Goal: Information Seeking & Learning: Learn about a topic

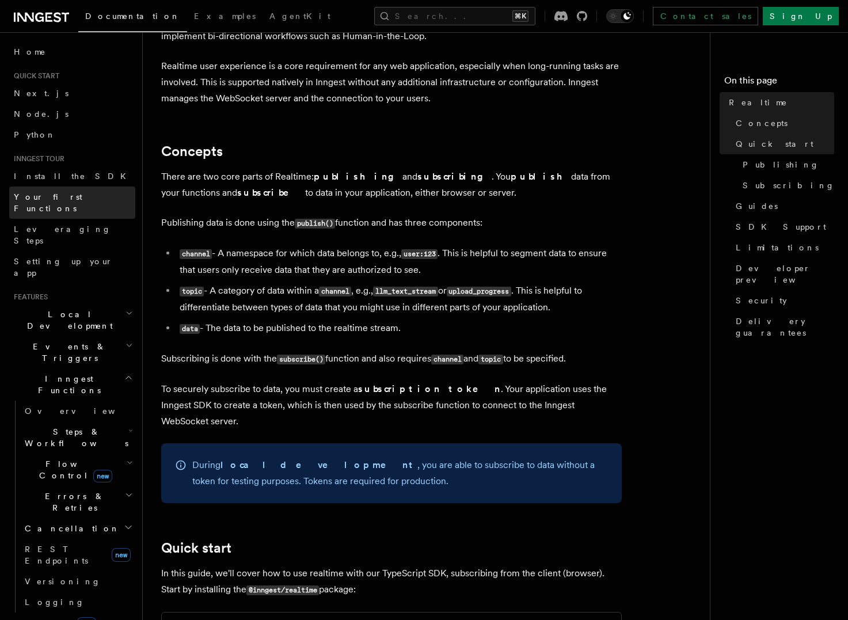
scroll to position [165, 0]
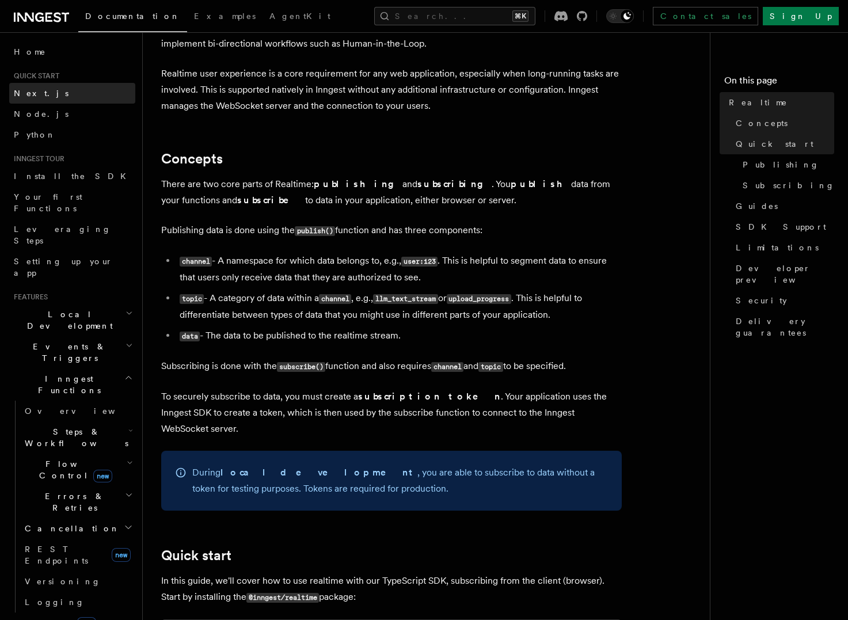
click at [47, 89] on link "Next.js" at bounding box center [72, 93] width 126 height 21
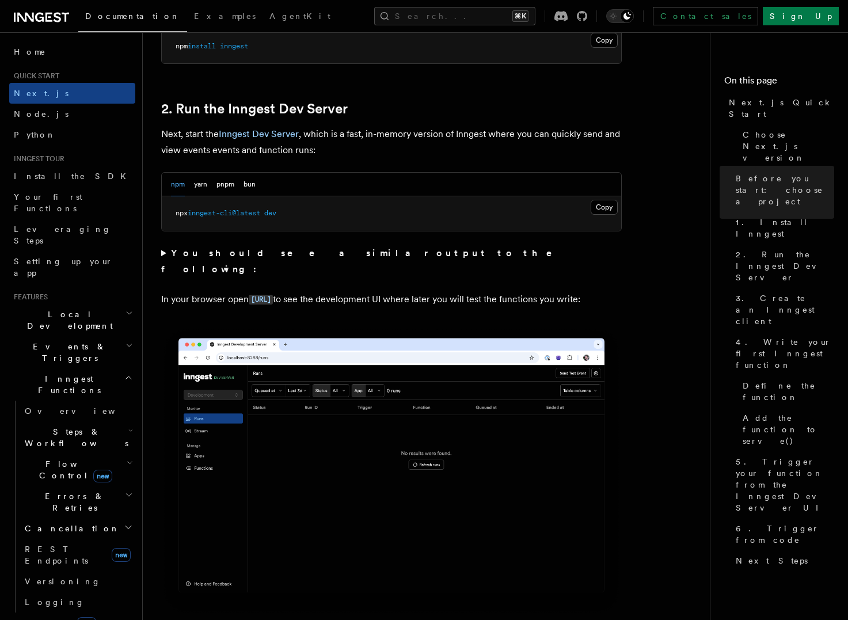
scroll to position [766, 0]
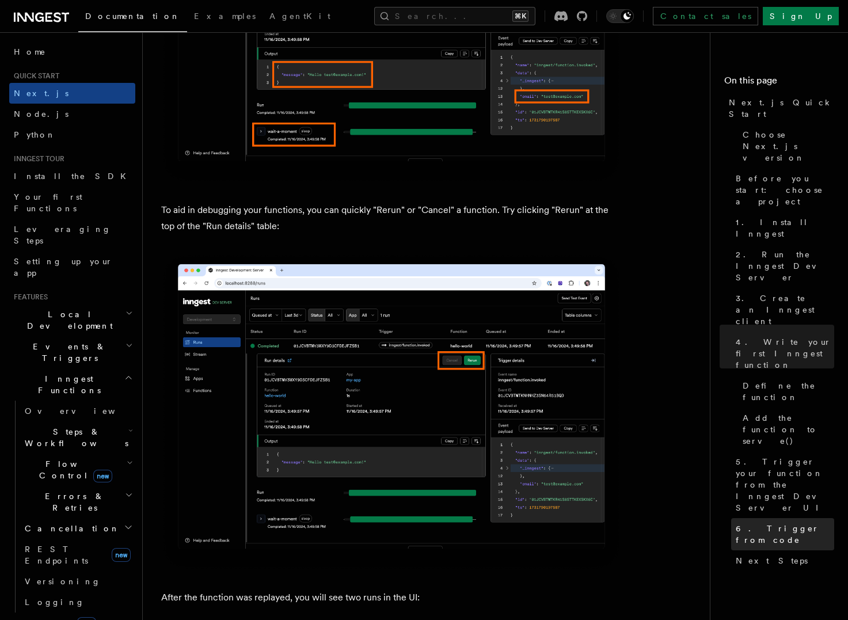
click at [791, 523] on span "6. Trigger from code" at bounding box center [785, 534] width 98 height 23
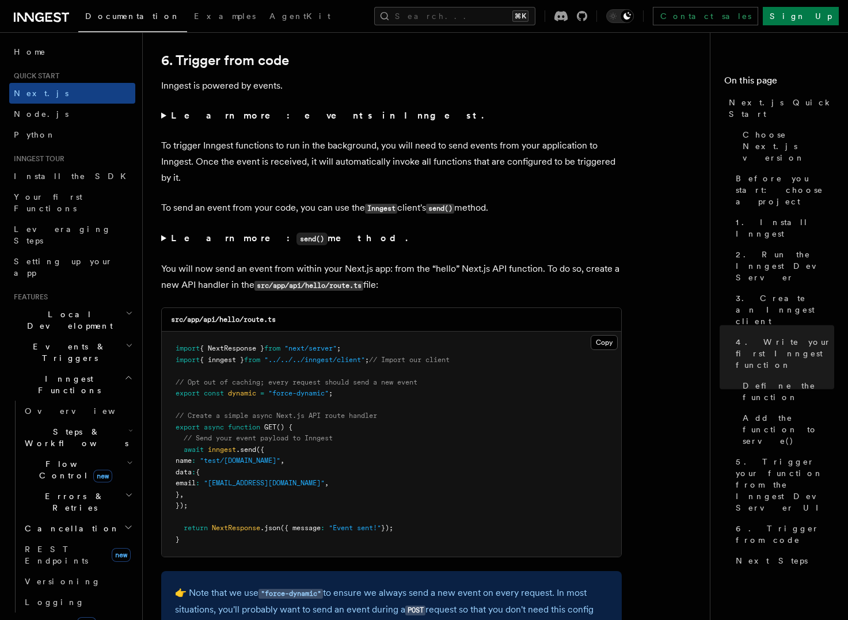
scroll to position [5821, 0]
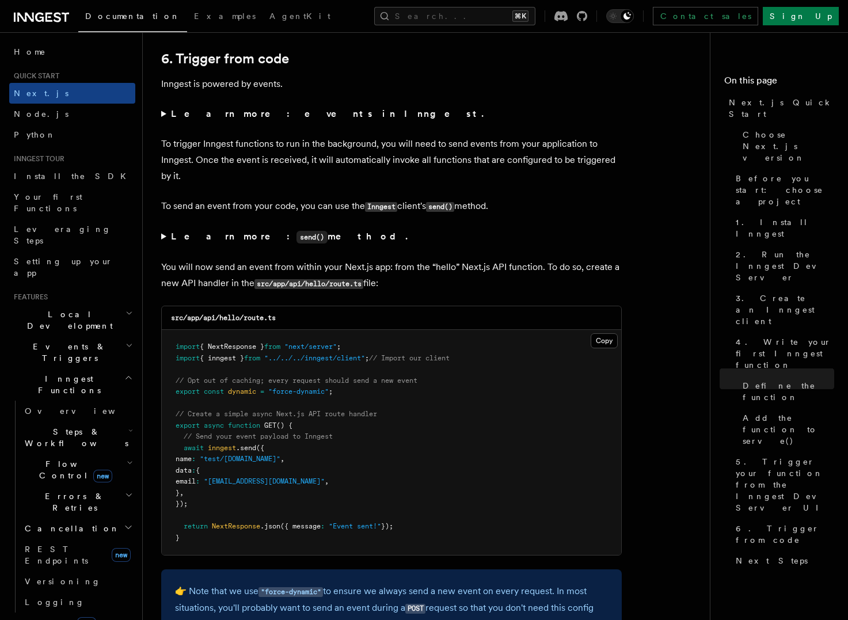
click at [171, 242] on strong "Learn more: send() method." at bounding box center [290, 236] width 239 height 11
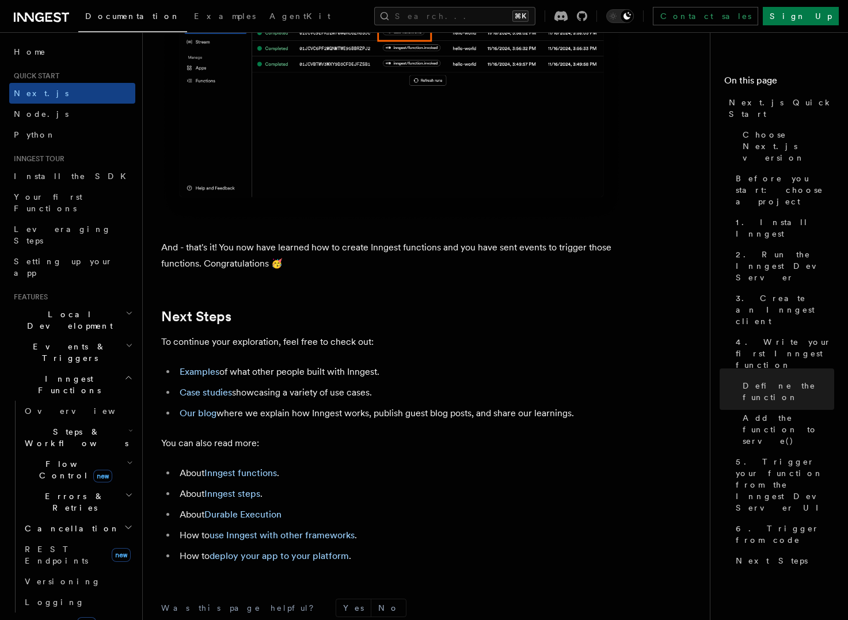
scroll to position [7269, 0]
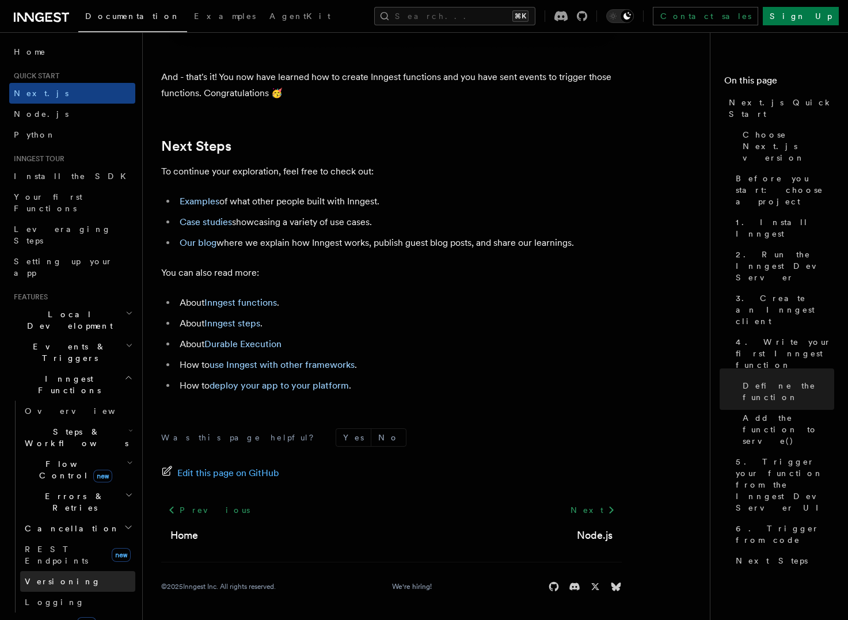
click at [56, 577] on span "Versioning" at bounding box center [63, 581] width 76 height 9
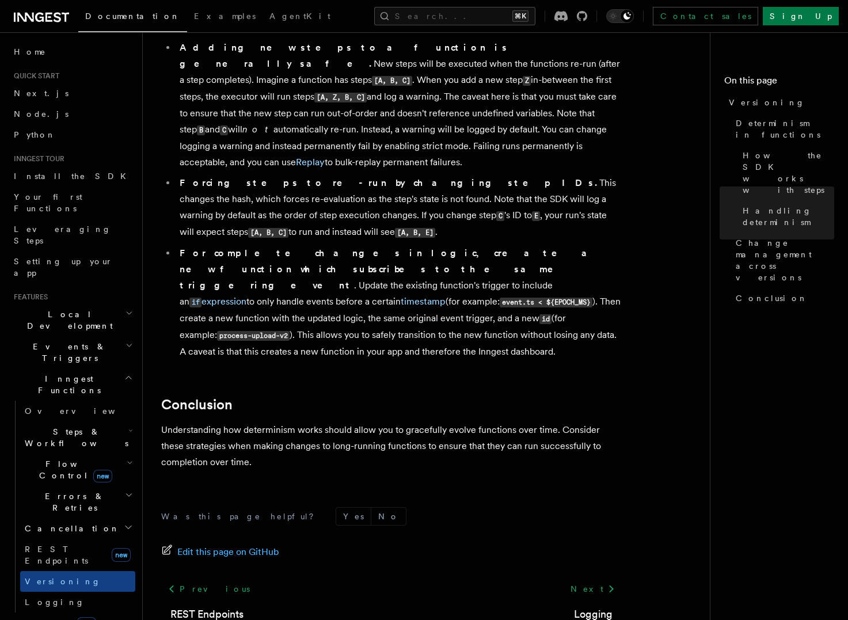
scroll to position [815, 0]
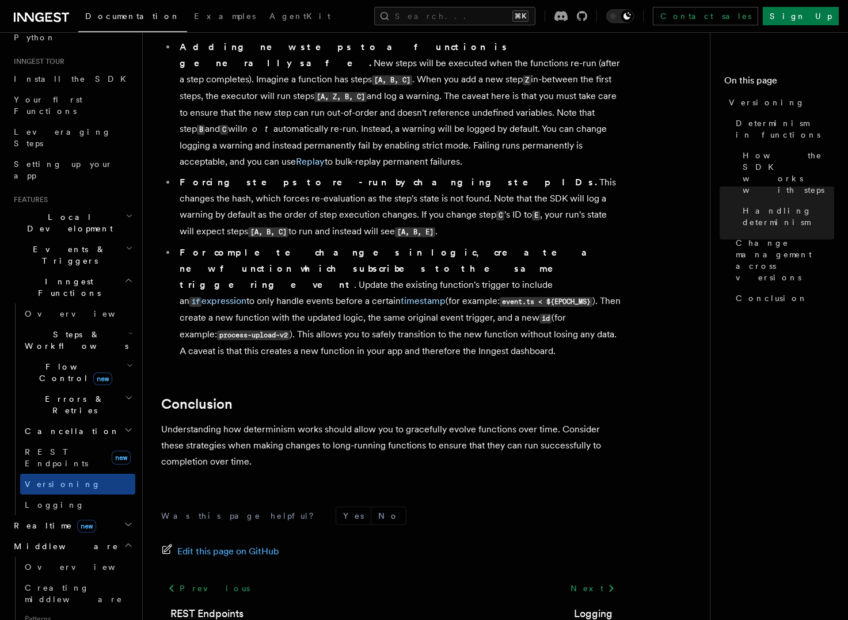
scroll to position [265, 0]
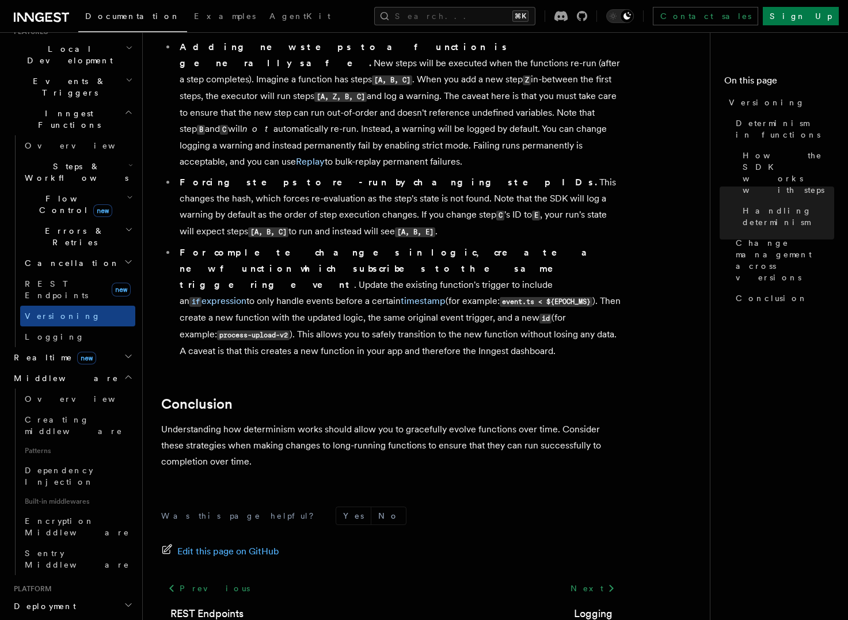
click at [52, 596] on h2 "Deployment" at bounding box center [72, 606] width 126 height 21
click at [71, 616] on link "Overview" at bounding box center [77, 626] width 115 height 21
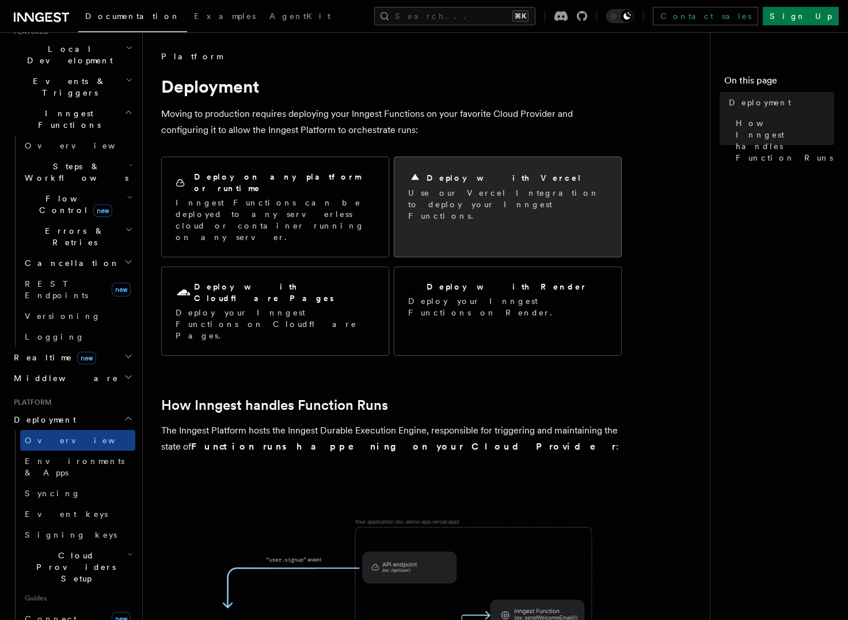
click at [474, 183] on div "Deploy with Vercel" at bounding box center [507, 178] width 199 height 14
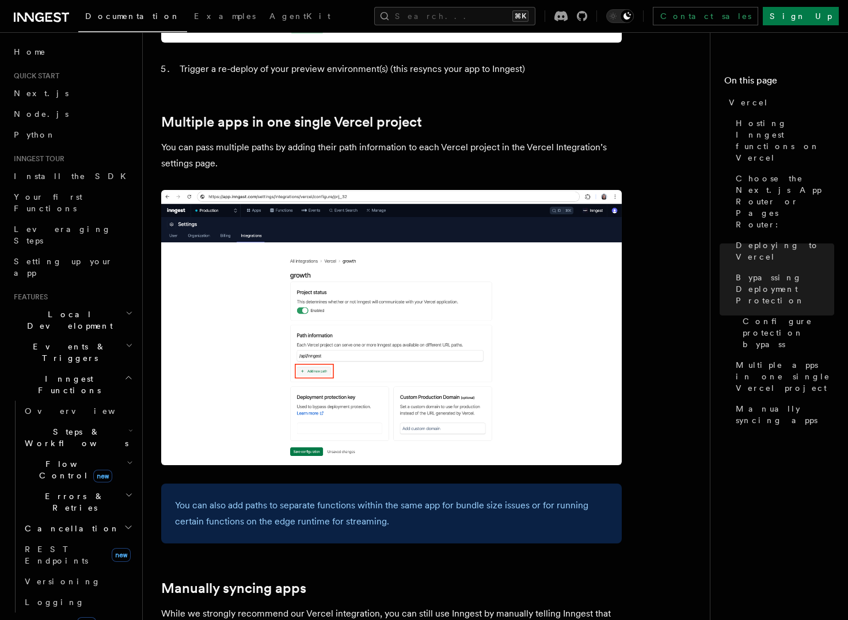
scroll to position [1572, 0]
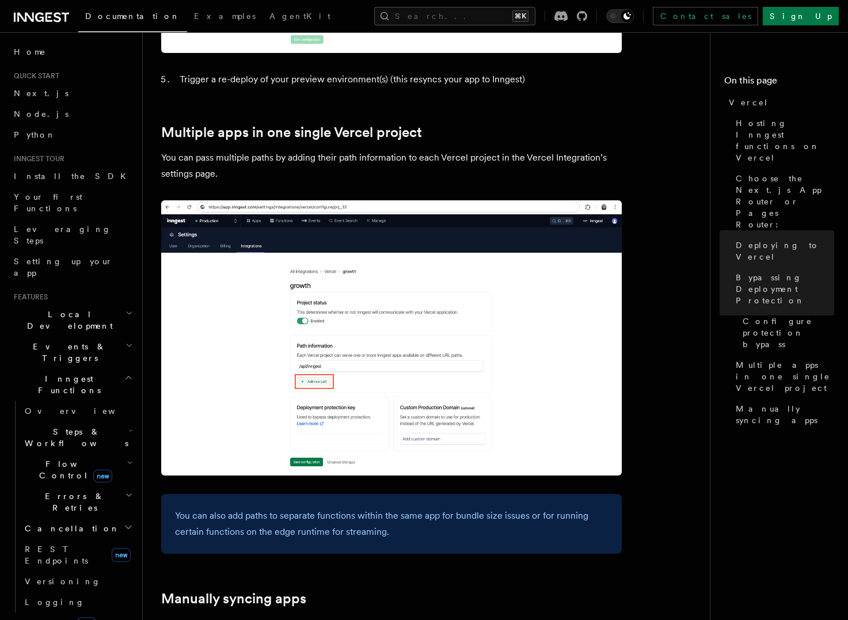
click at [95, 421] on h2 "Steps & Workflows" at bounding box center [77, 437] width 115 height 32
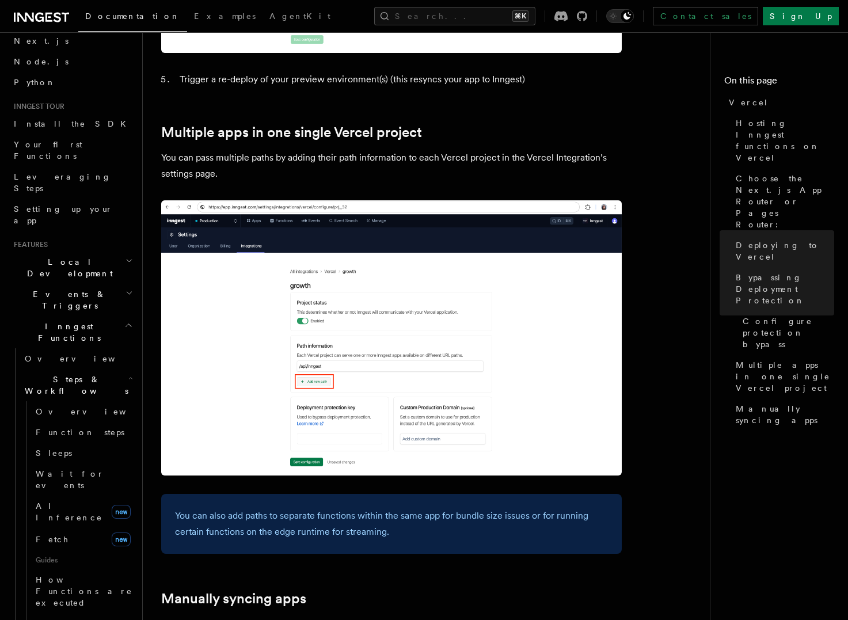
scroll to position [51, 0]
click at [92, 285] on h2 "Events & Triggers" at bounding box center [72, 301] width 126 height 32
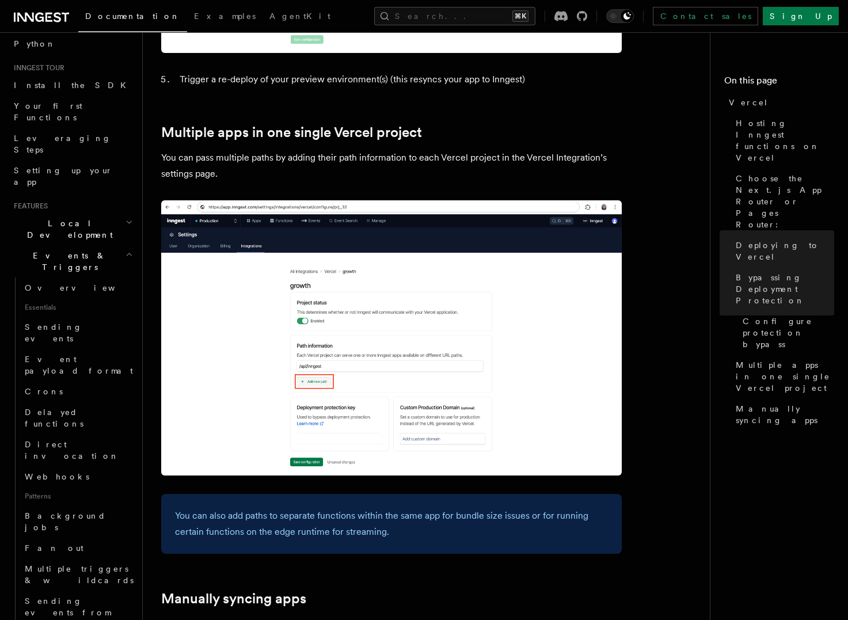
scroll to position [82, 0]
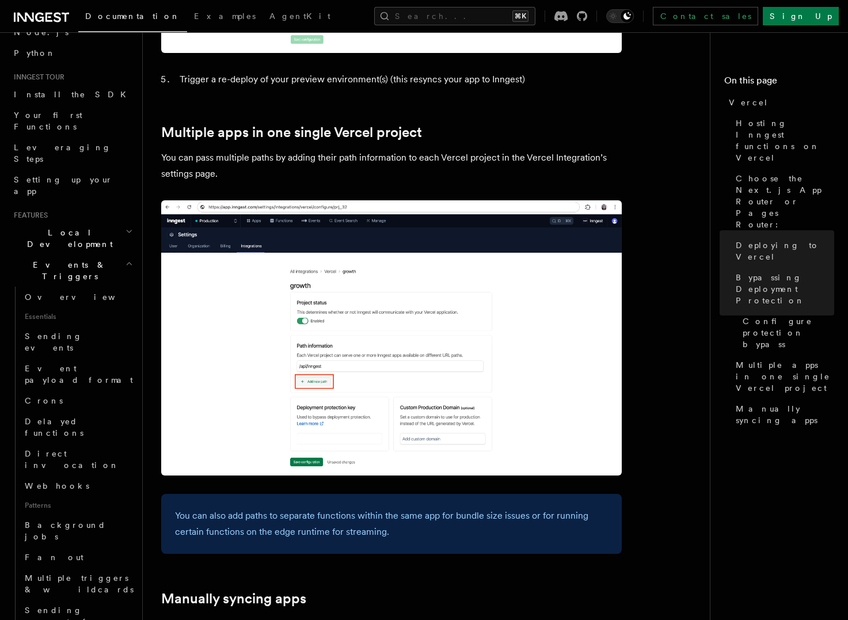
click at [73, 227] on span "Local Development" at bounding box center [67, 238] width 116 height 23
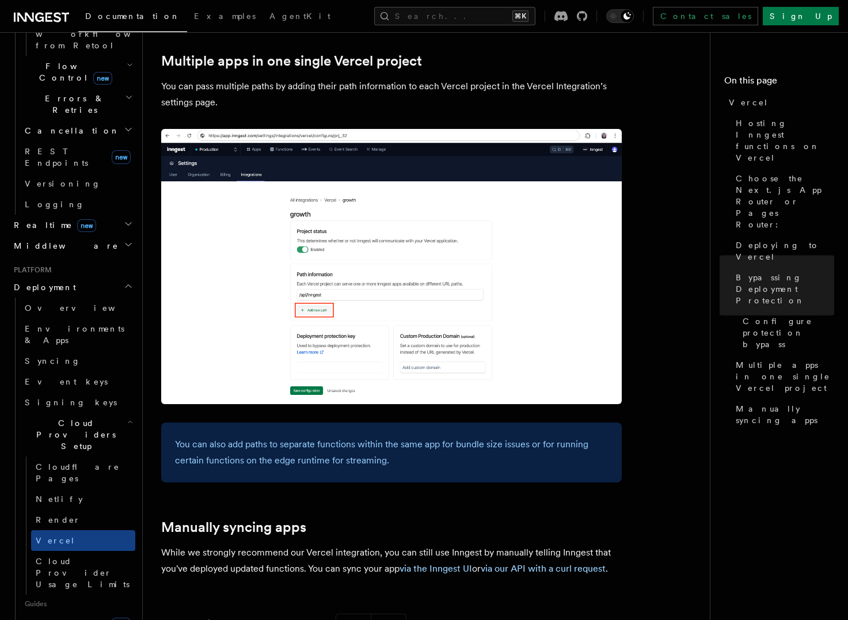
scroll to position [1798, 0]
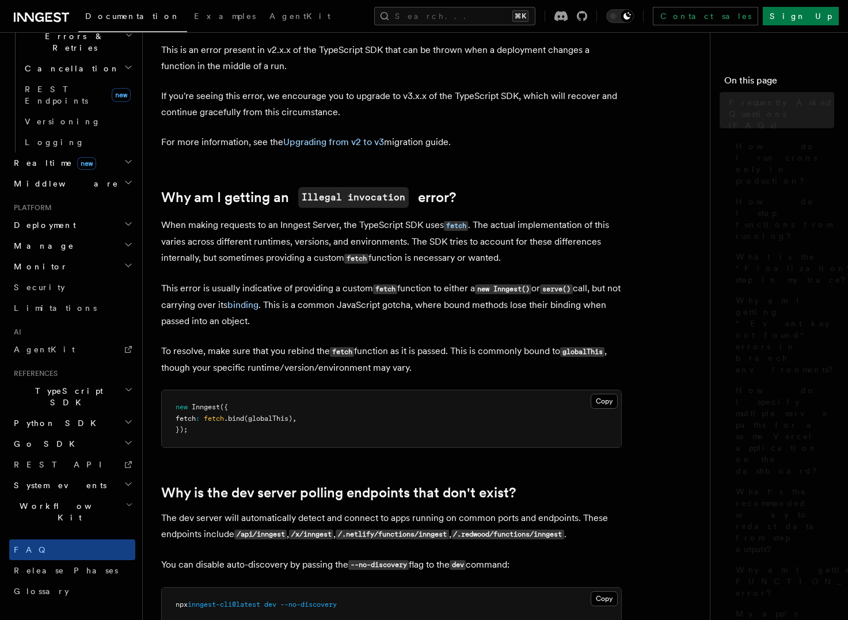
scroll to position [324, 0]
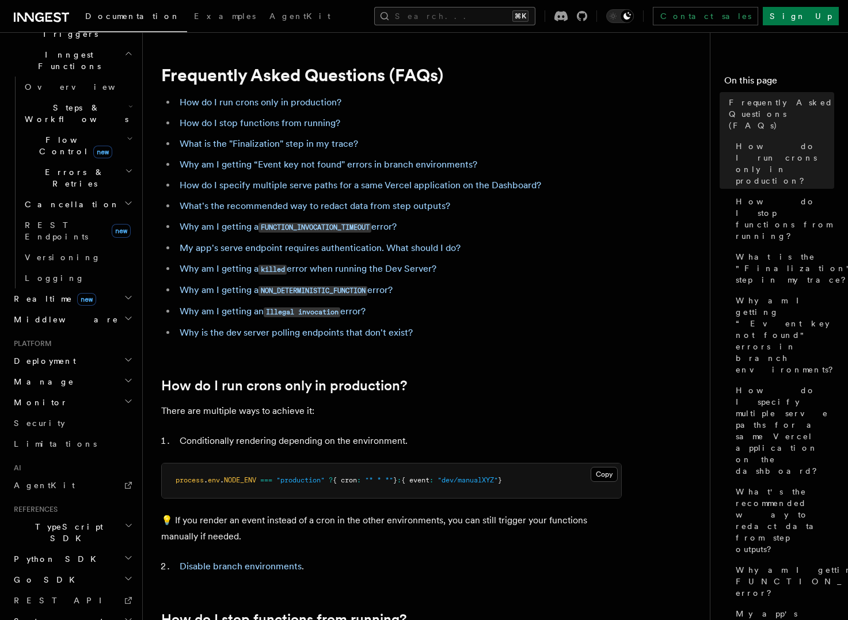
click at [442, 17] on button "Search... ⌘K" at bounding box center [454, 16] width 161 height 18
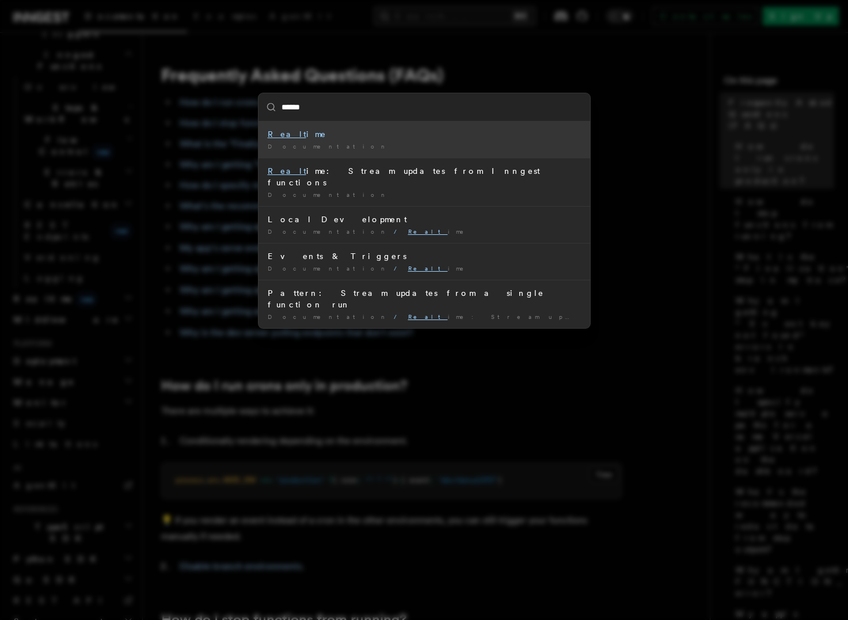
type input "*******"
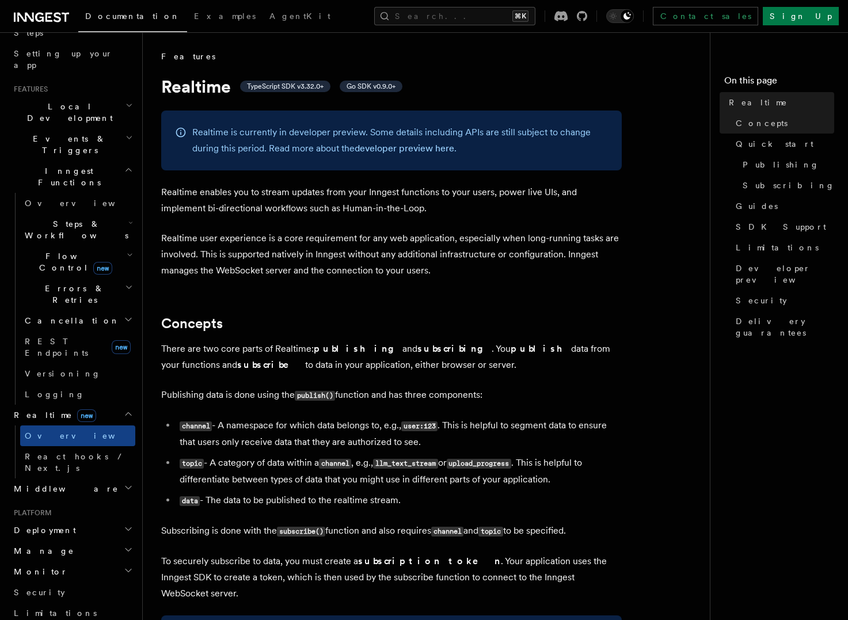
scroll to position [162, 0]
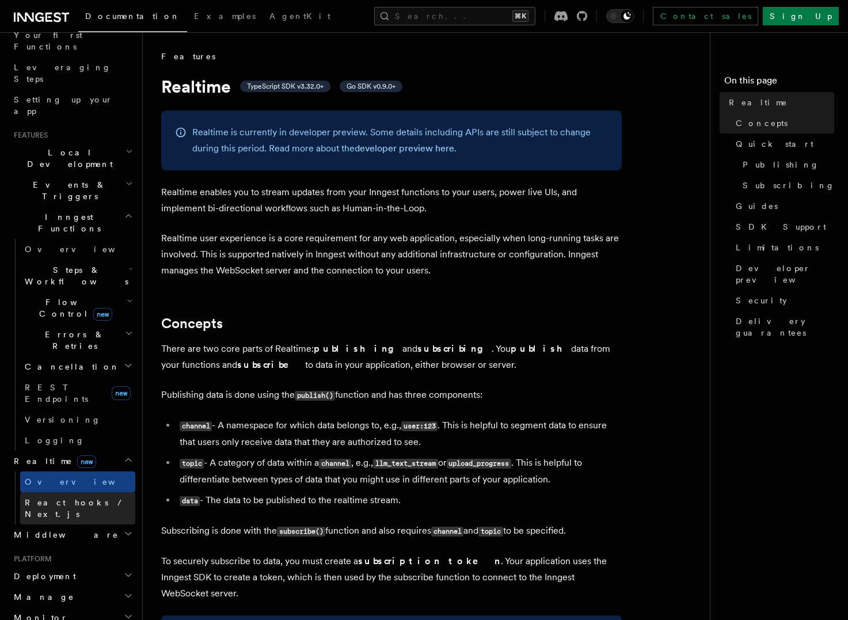
click at [101, 498] on span "React hooks / Next.js" at bounding box center [76, 508] width 102 height 21
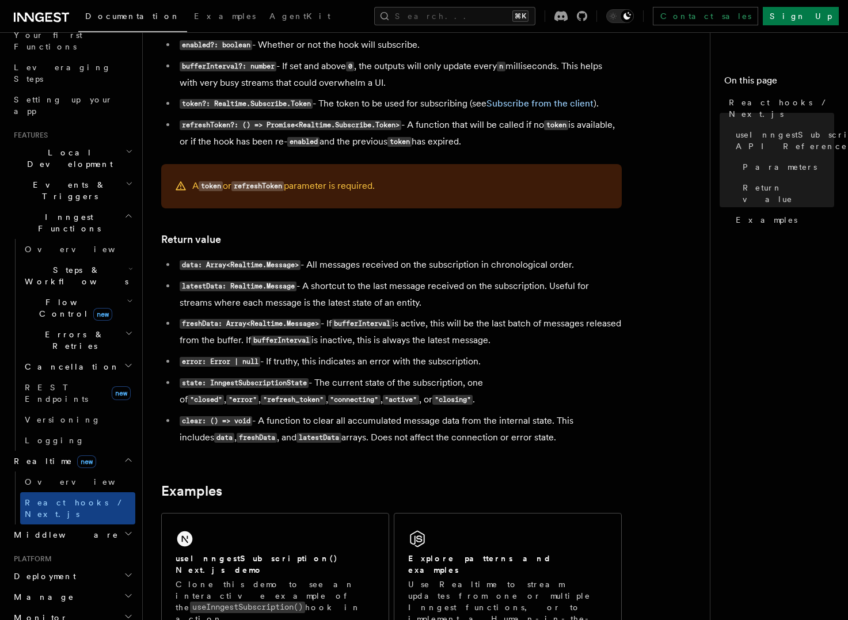
scroll to position [799, 0]
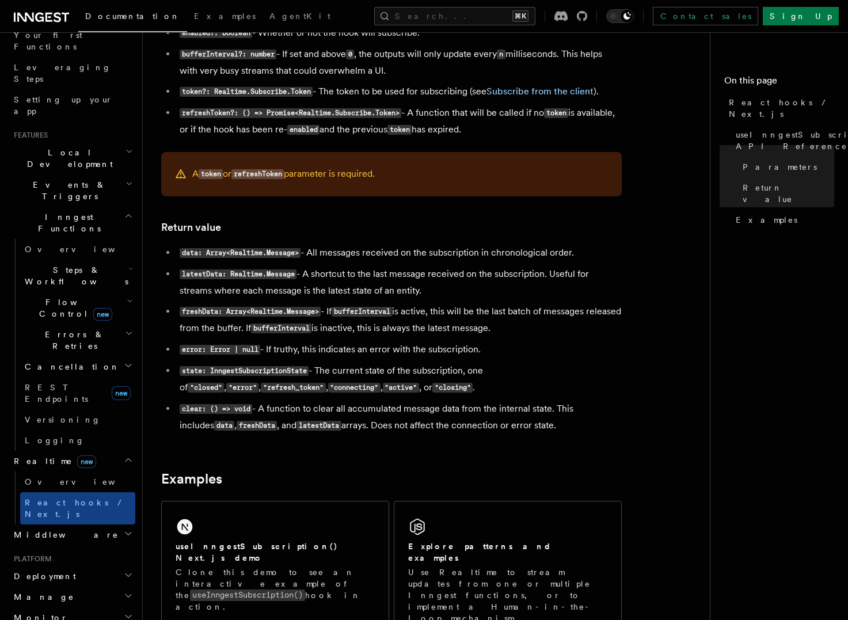
click at [54, 607] on h2 "Monitor" at bounding box center [72, 617] width 126 height 21
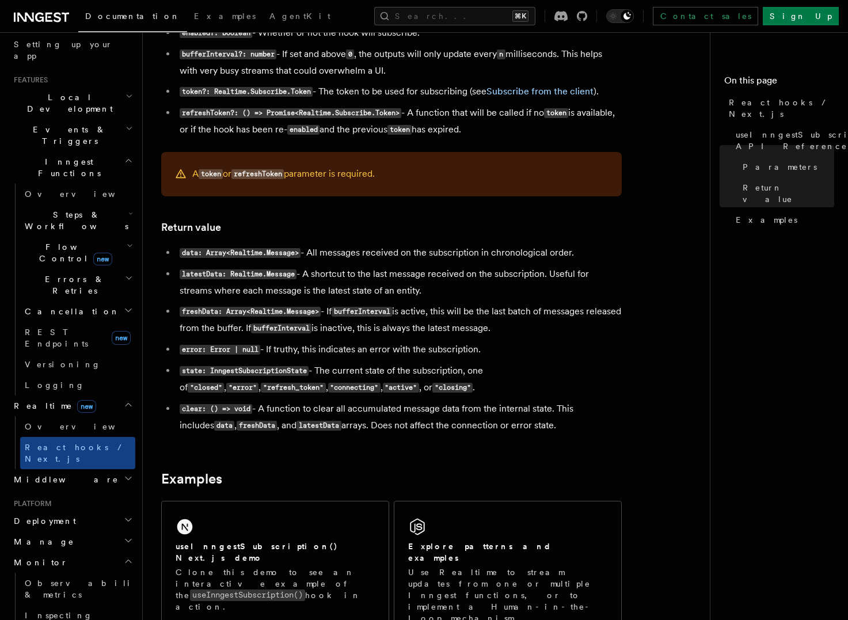
scroll to position [218, 0]
click at [55, 531] on h2 "Manage" at bounding box center [72, 541] width 126 height 21
click at [92, 593] on link "Function Replay" at bounding box center [77, 609] width 115 height 32
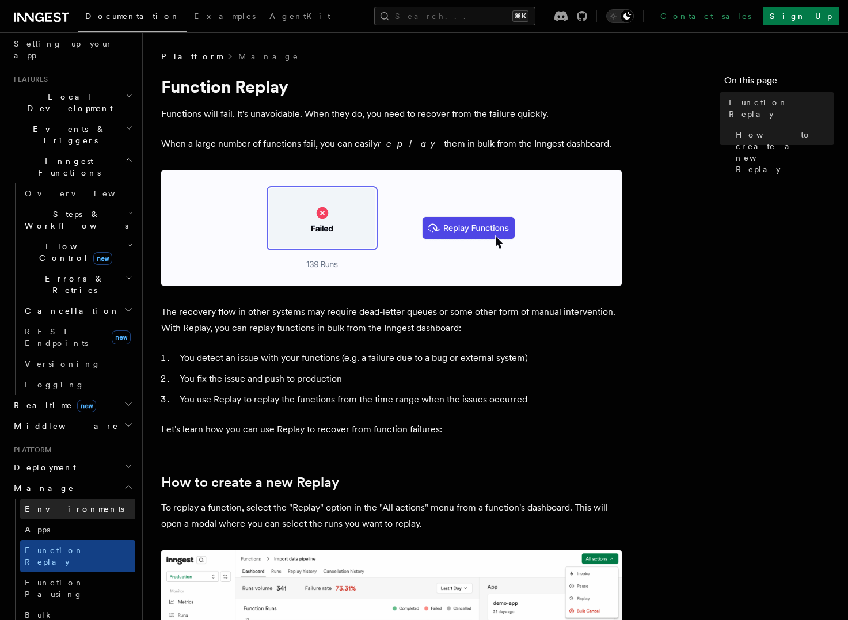
click at [84, 498] on link "Environments" at bounding box center [77, 508] width 115 height 21
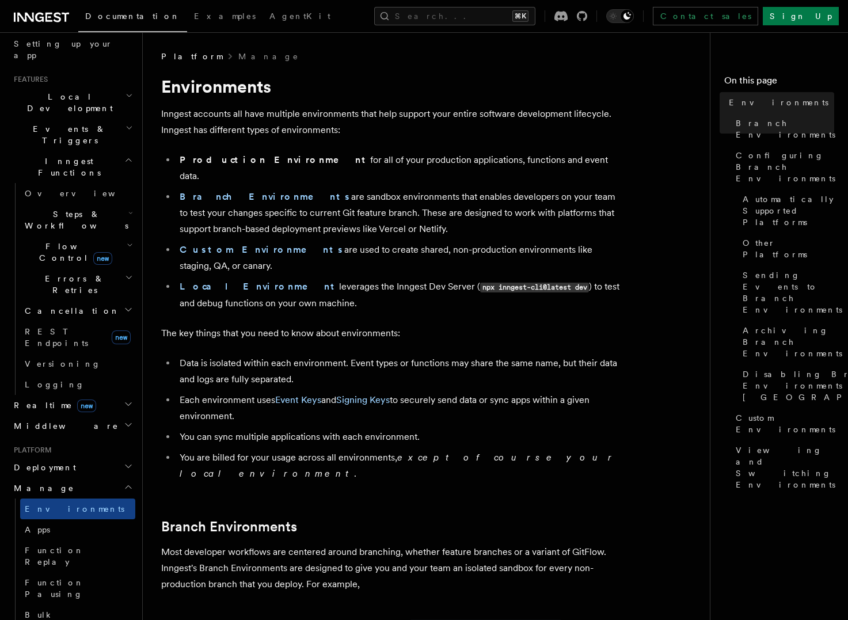
click at [63, 416] on h2 "Middleware" at bounding box center [72, 426] width 126 height 21
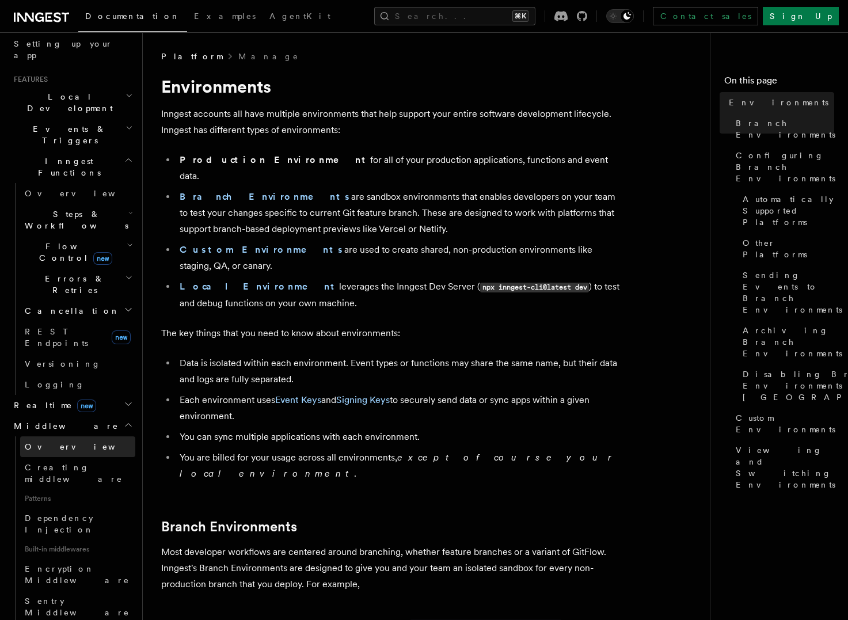
click at [66, 436] on link "Overview" at bounding box center [77, 446] width 115 height 21
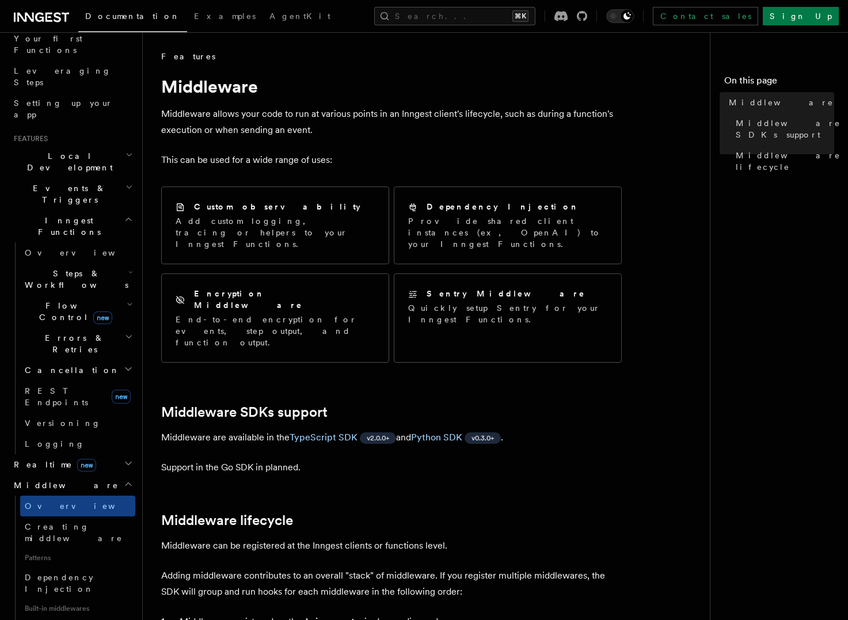
scroll to position [157, 0]
click at [36, 440] on span "Logging" at bounding box center [55, 444] width 60 height 9
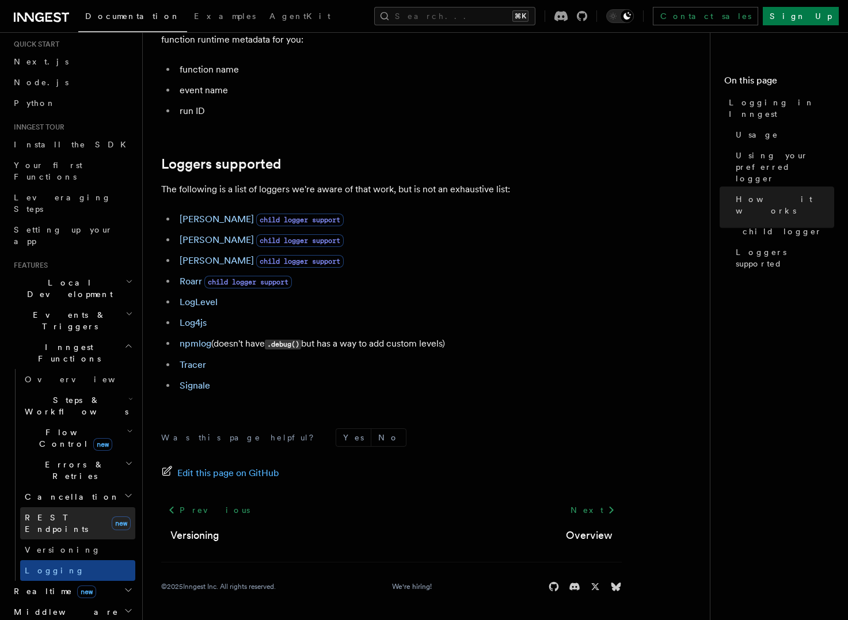
scroll to position [26, 0]
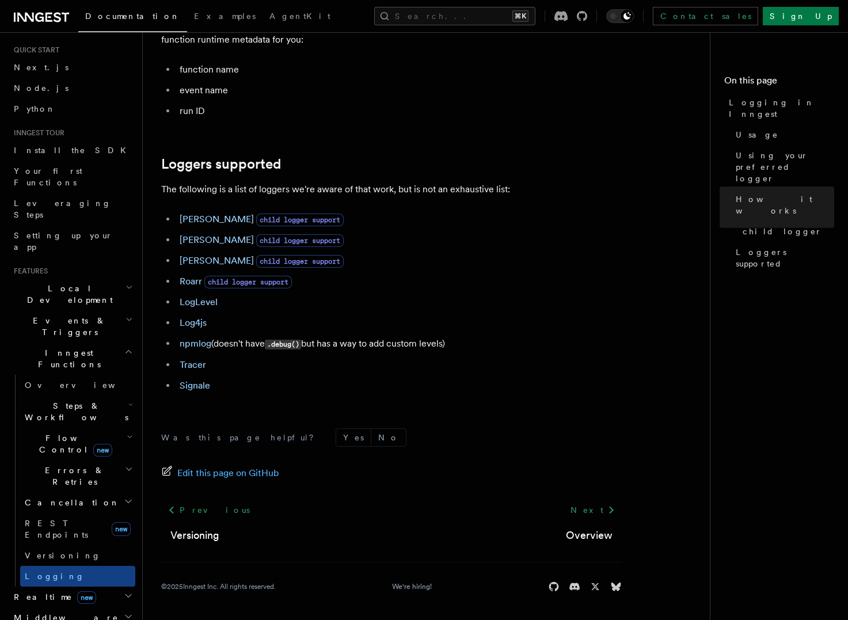
click at [84, 310] on h2 "Events & Triggers" at bounding box center [72, 326] width 126 height 32
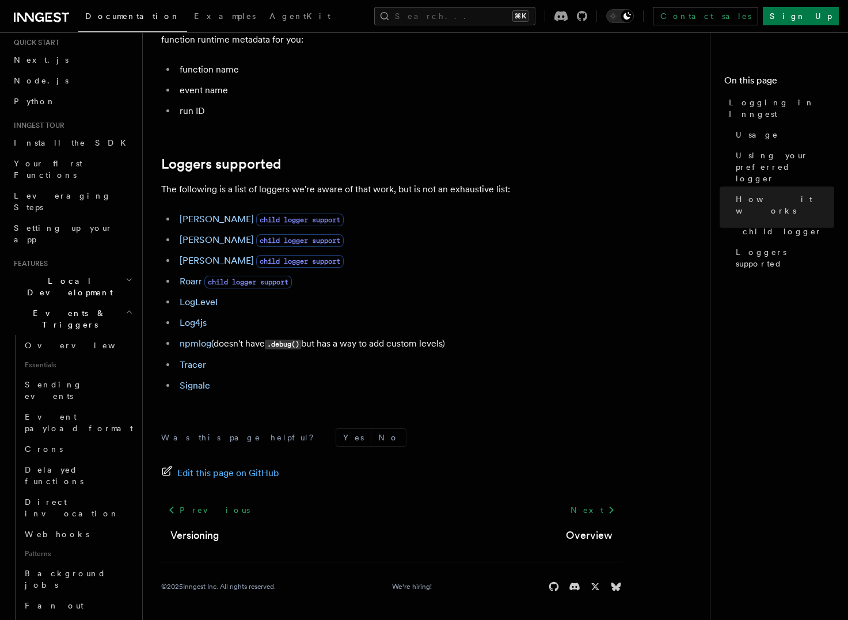
scroll to position [31, 0]
click at [93, 273] on h2 "Local Development" at bounding box center [72, 289] width 126 height 32
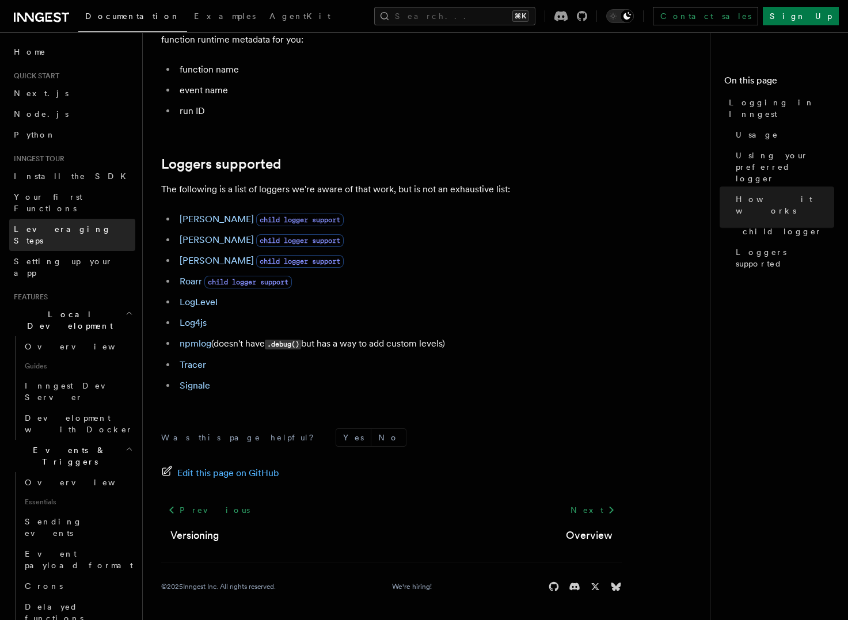
scroll to position [831, 0]
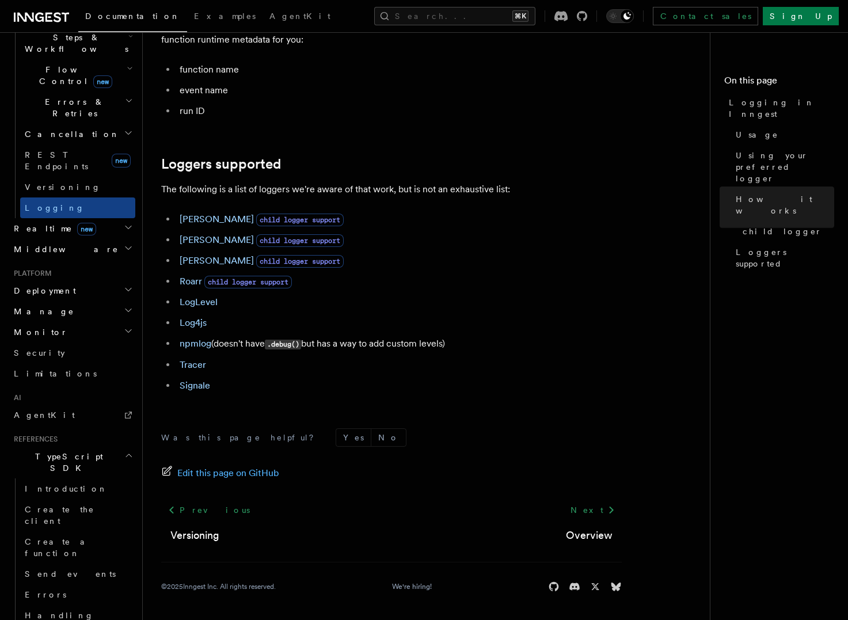
scroll to position [1077, 0]
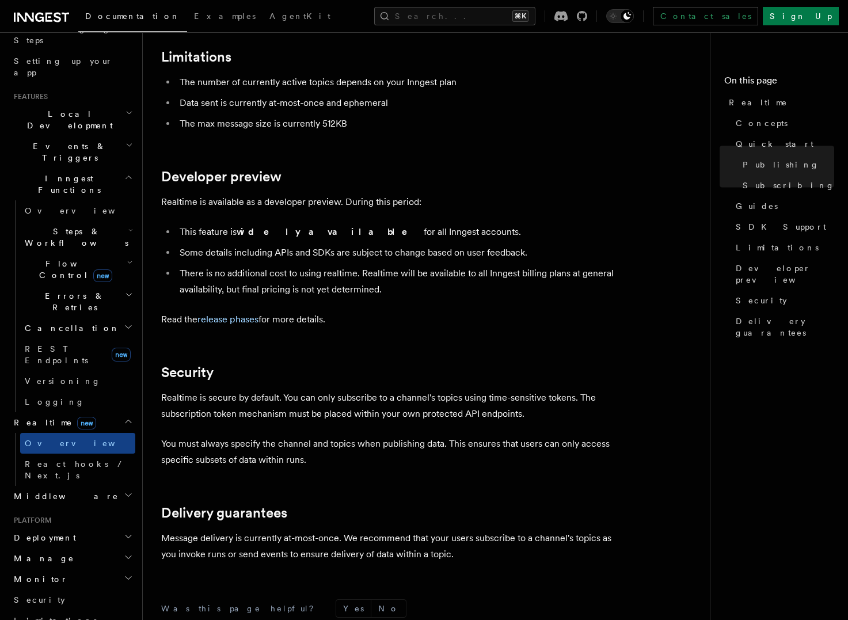
scroll to position [3119, 0]
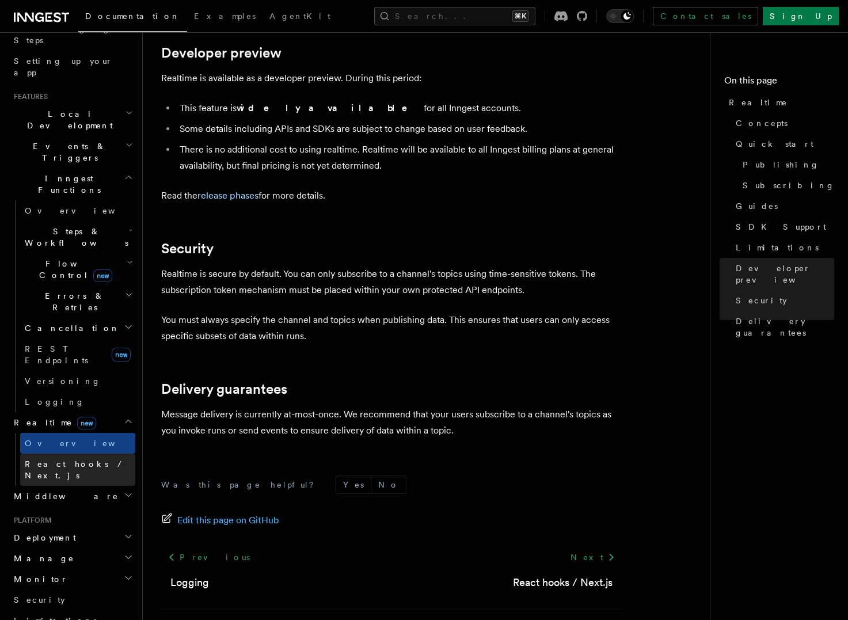
click at [71, 458] on span "React hooks / Next.js" at bounding box center [80, 469] width 111 height 23
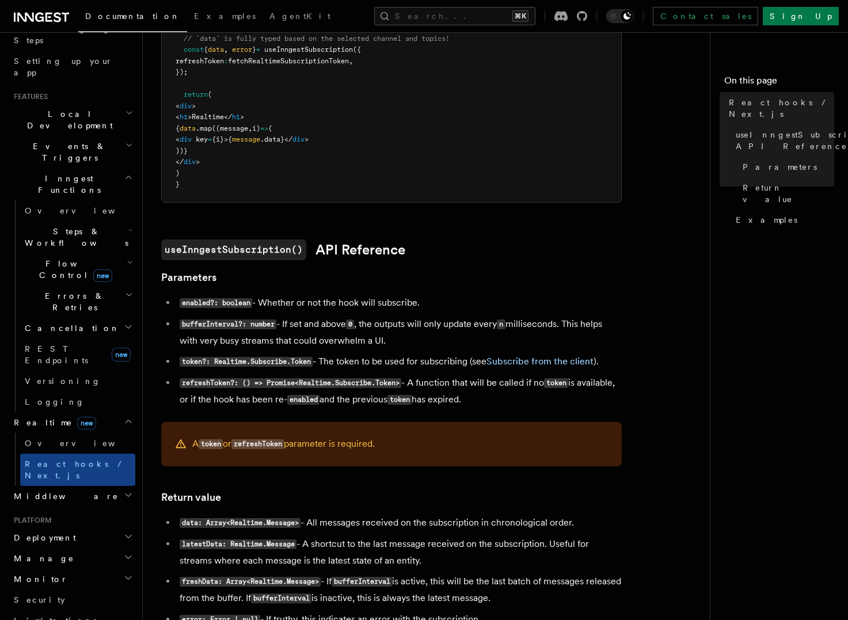
scroll to position [527, 0]
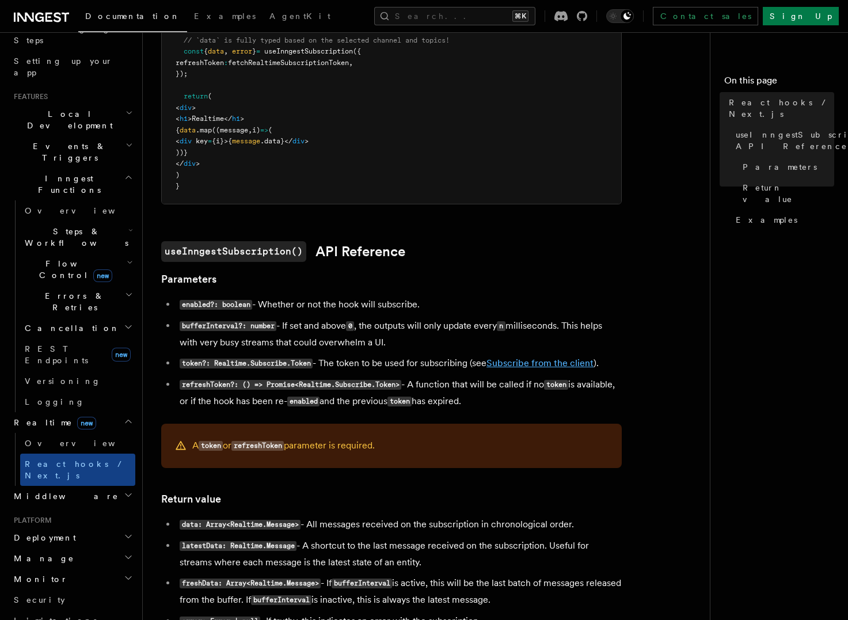
click at [542, 364] on link "Subscribe from the client" at bounding box center [539, 362] width 107 height 11
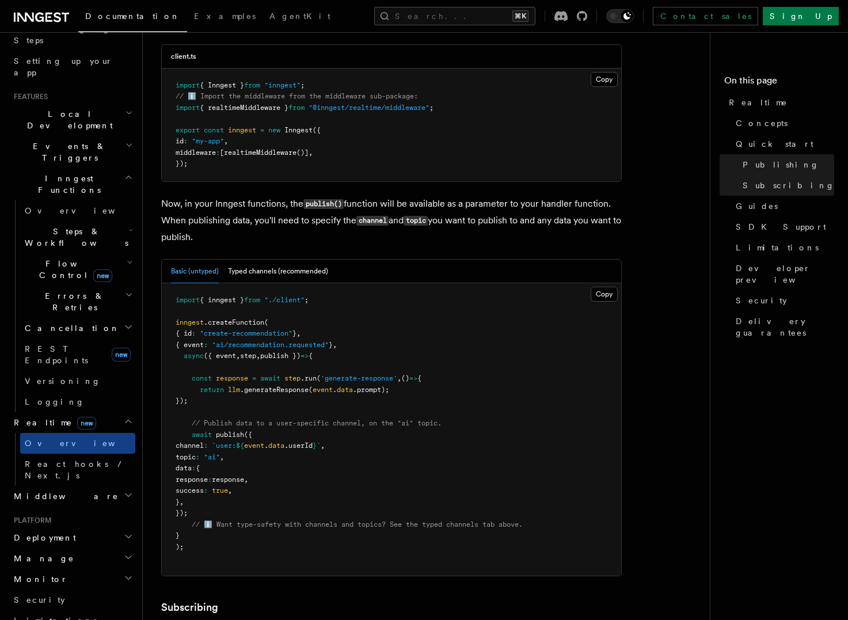
scroll to position [970, 0]
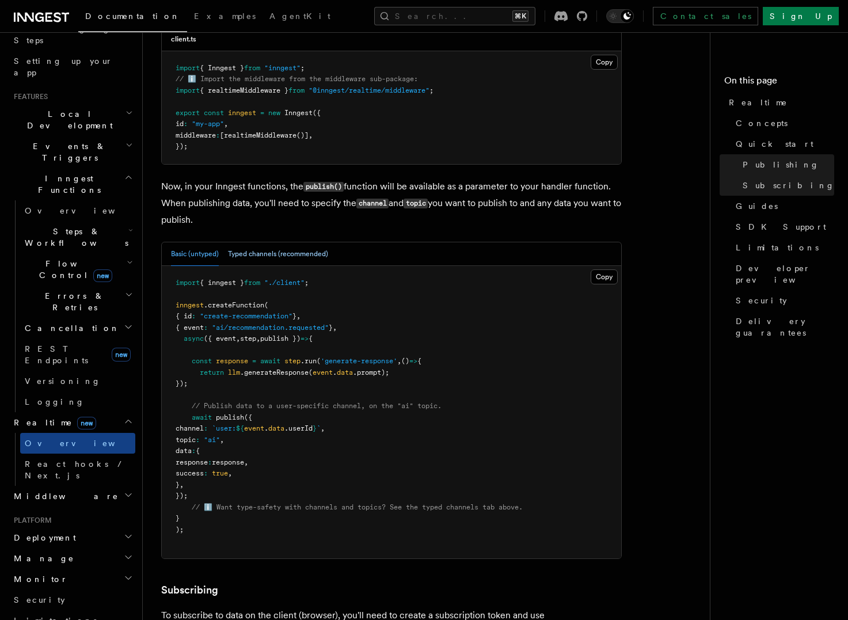
click at [301, 242] on button "Typed channels (recommended)" at bounding box center [278, 254] width 100 height 24
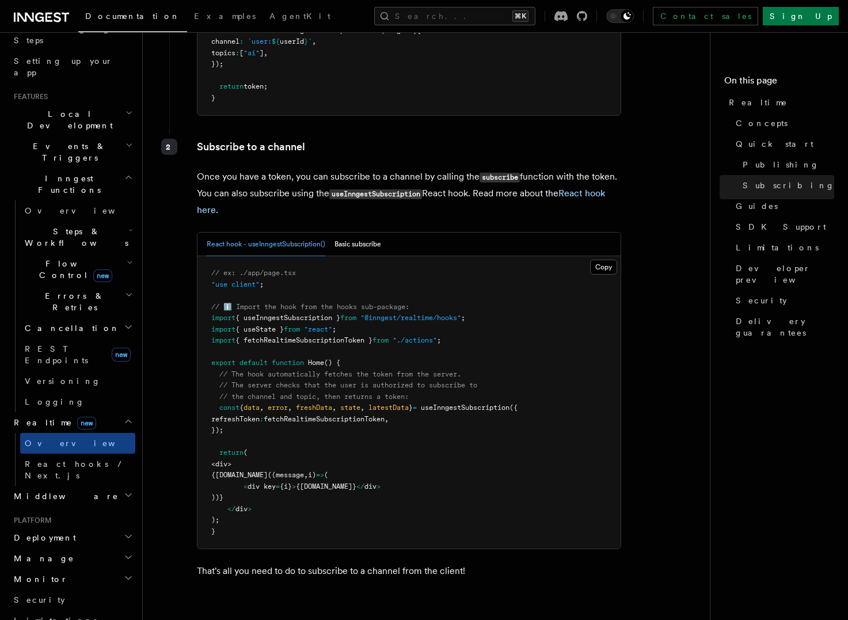
scroll to position [2276, 0]
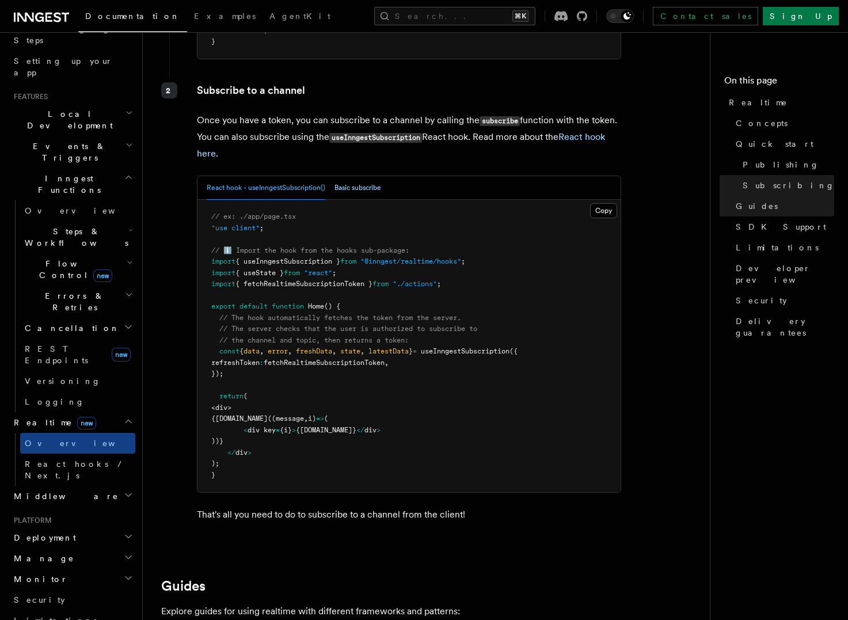
click at [356, 176] on button "Basic subscribe" at bounding box center [357, 188] width 47 height 24
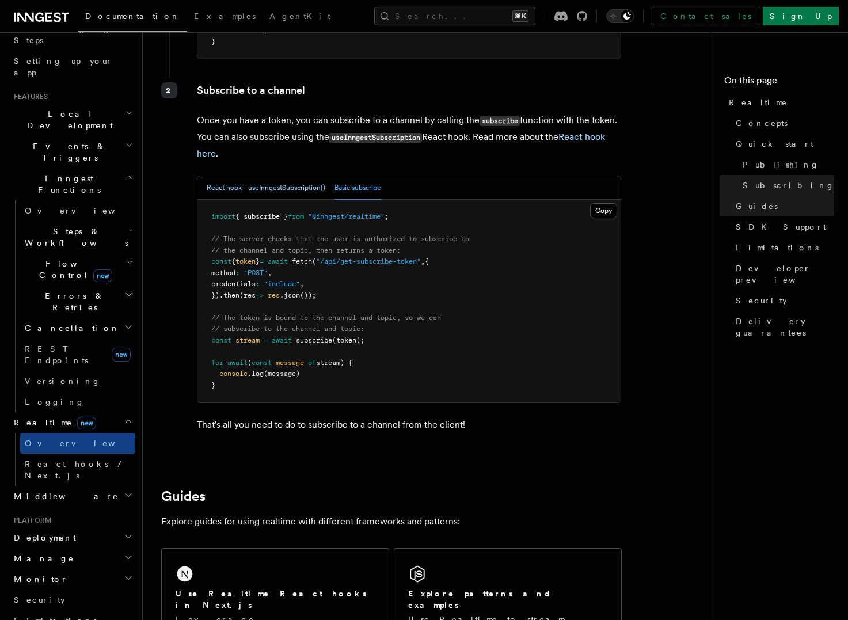
click at [262, 181] on button "React hook - useInngestSubscription()" at bounding box center [266, 188] width 119 height 24
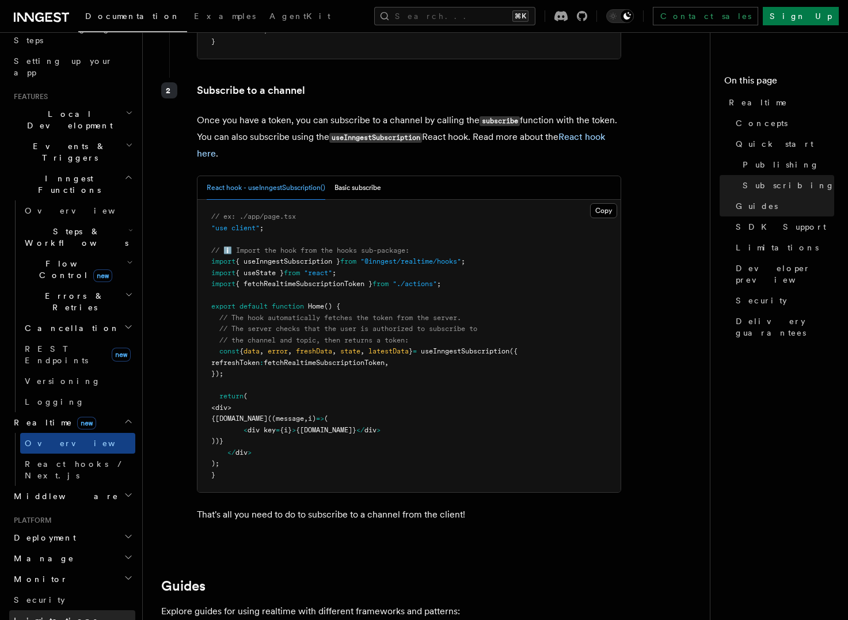
click at [62, 610] on link "Limitations" at bounding box center [72, 620] width 126 height 21
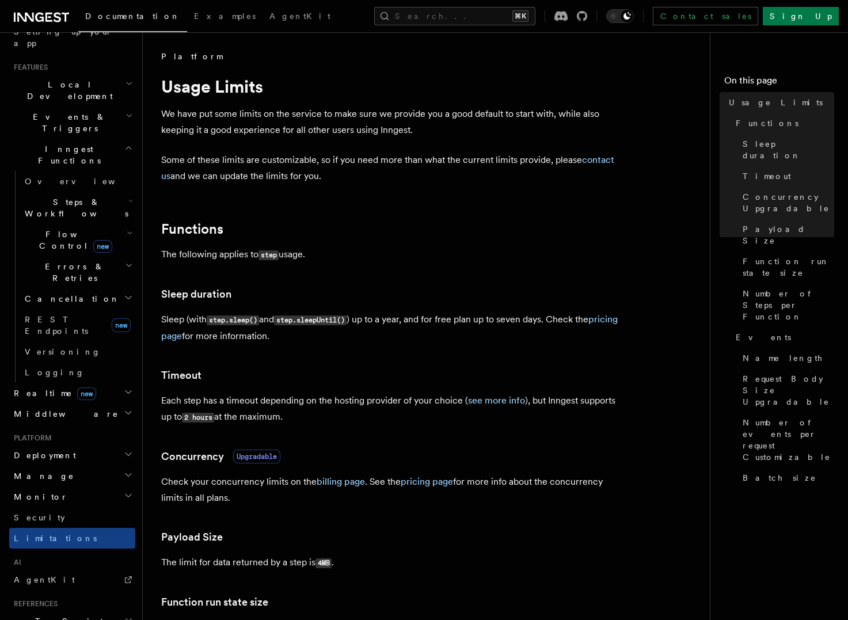
scroll to position [232, 0]
click at [64, 484] on h2 "Monitor" at bounding box center [72, 494] width 126 height 21
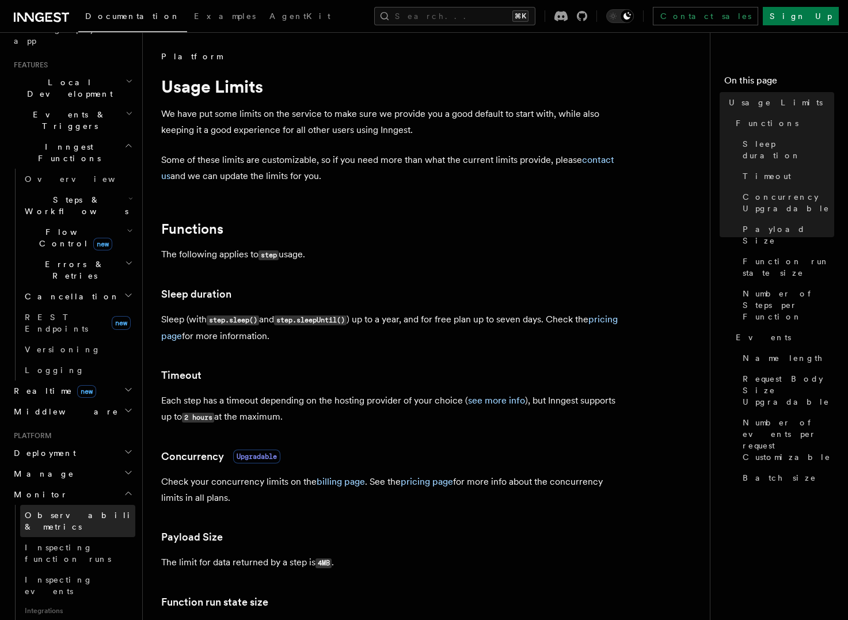
click at [60, 509] on span "Observability & metrics" at bounding box center [84, 520] width 119 height 23
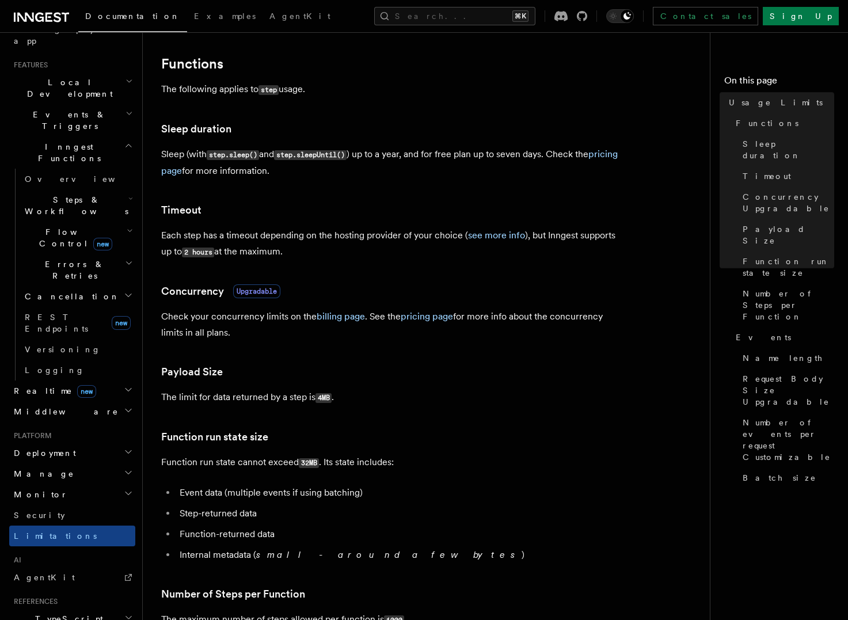
scroll to position [166, 0]
click at [269, 292] on span "Upgradable" at bounding box center [256, 291] width 47 height 14
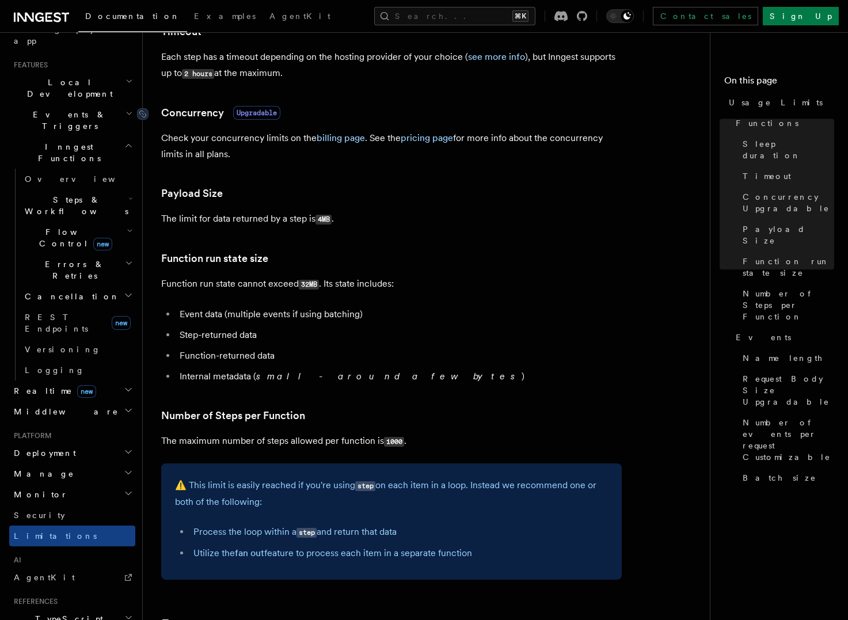
scroll to position [394, 0]
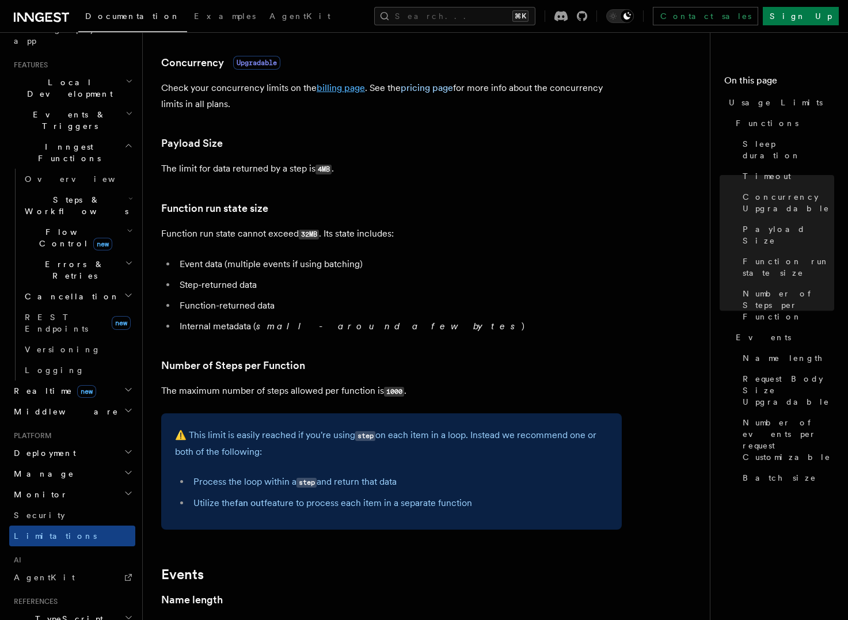
click at [330, 86] on link "billing page" at bounding box center [341, 87] width 48 height 11
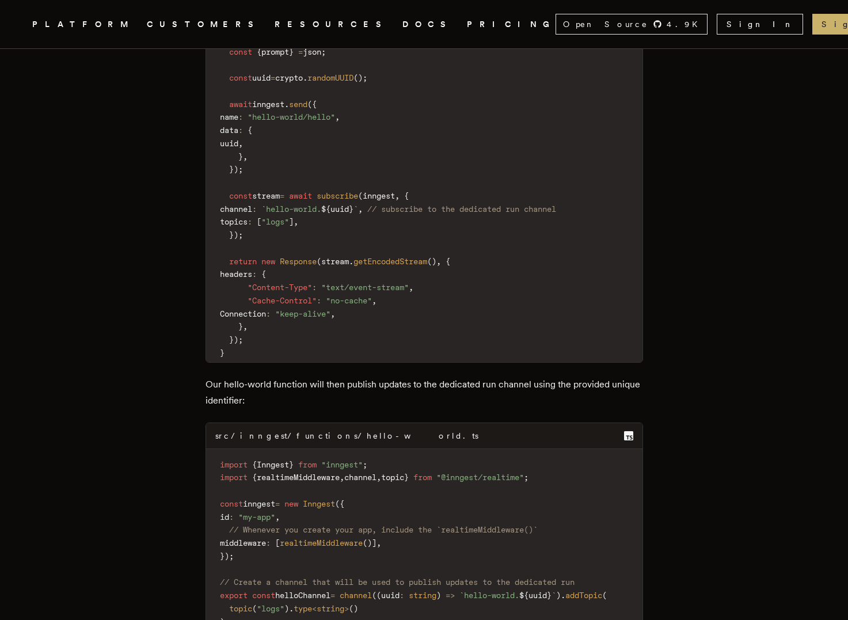
scroll to position [2054, 0]
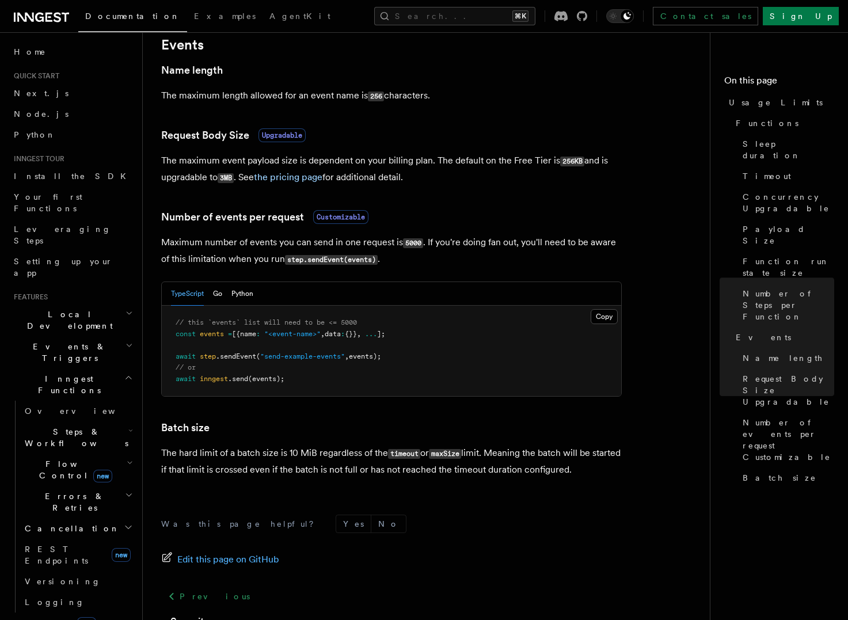
scroll to position [919, 0]
